Goal: Transaction & Acquisition: Purchase product/service

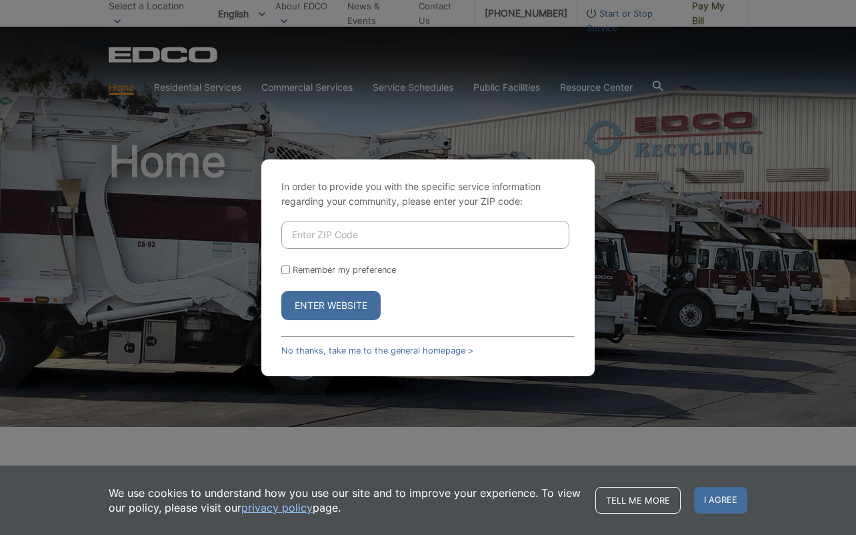
click at [362, 233] on input "Enter ZIP Code" at bounding box center [425, 235] width 288 height 28
type input "92024"
click at [281, 291] on button "Enter Website" at bounding box center [330, 305] width 99 height 29
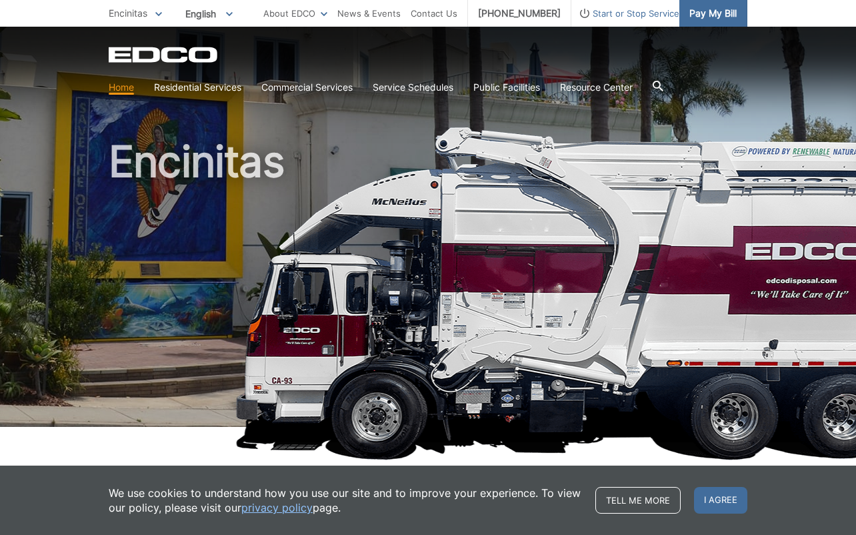
click at [717, 16] on span "Pay My Bill" at bounding box center [712, 13] width 47 height 15
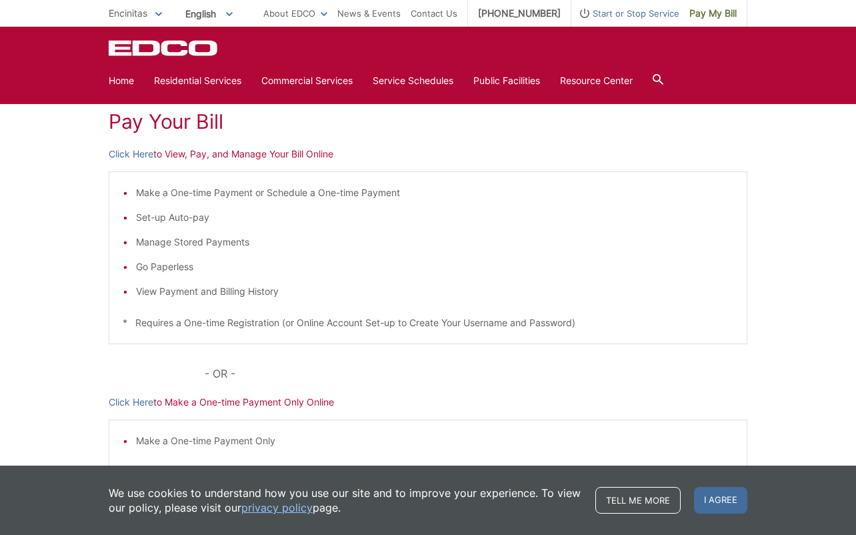
scroll to position [149, 0]
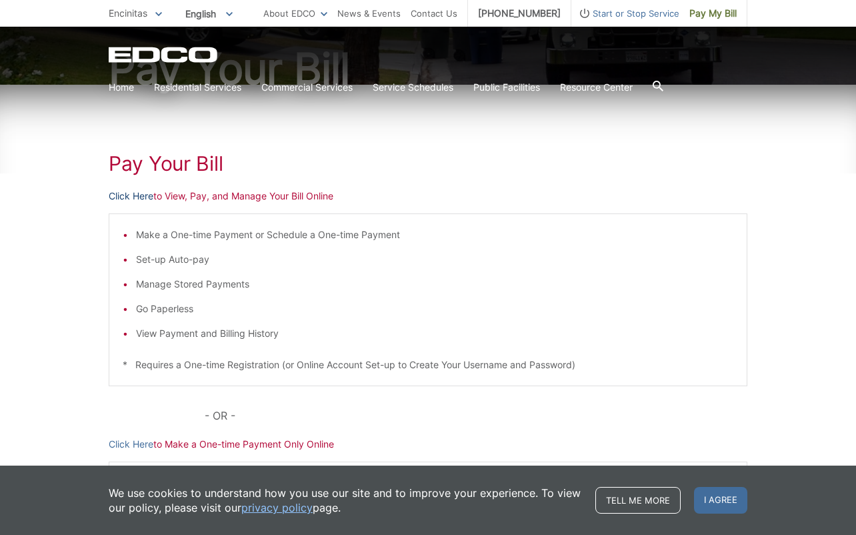
click at [145, 195] on link "Click Here" at bounding box center [131, 196] width 45 height 15
